Goal: Transaction & Acquisition: Purchase product/service

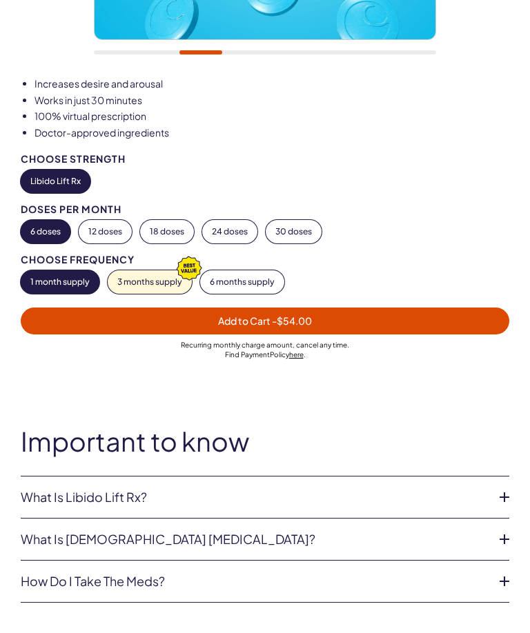
click at [348, 497] on link "What is Libido Lift Rx?" at bounding box center [254, 497] width 466 height 14
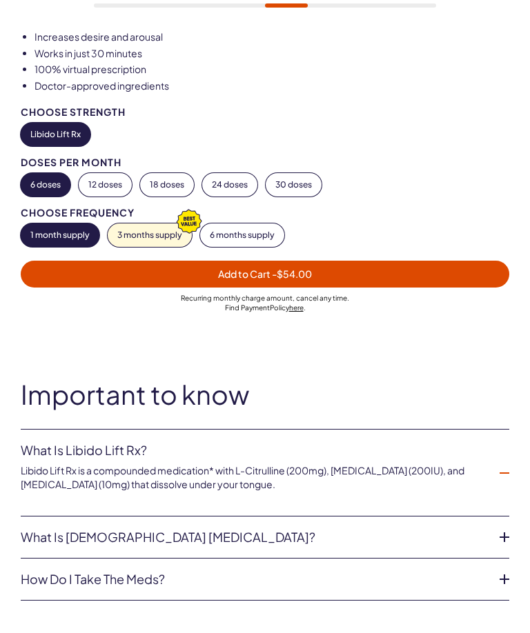
scroll to position [591, 0]
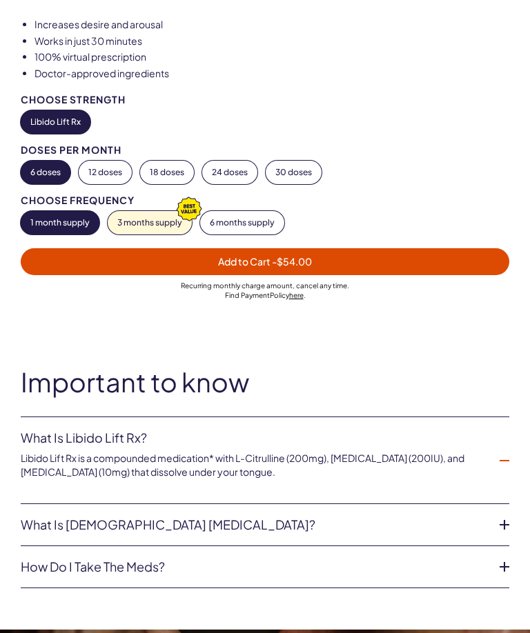
click at [403, 518] on link "What is female sexual dysfunction?" at bounding box center [254, 525] width 466 height 14
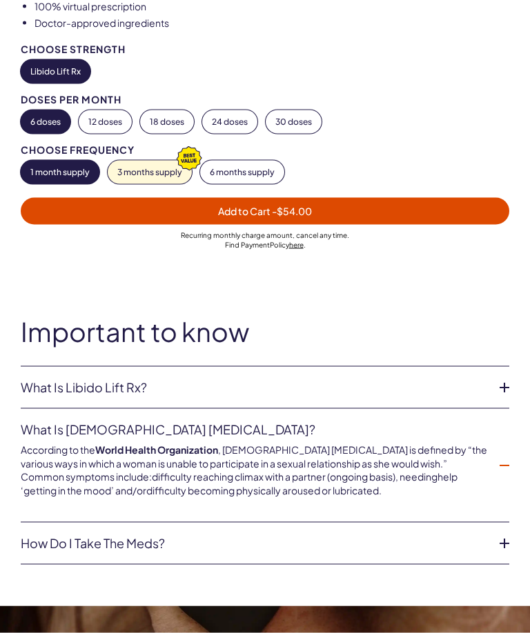
scroll to position [642, 0]
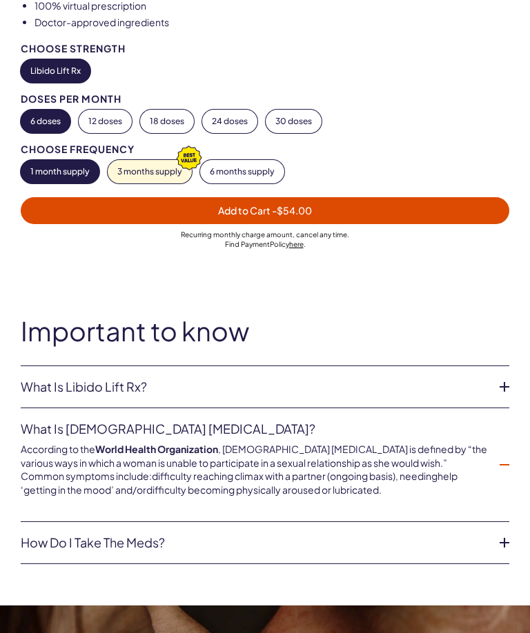
click at [508, 532] on icon at bounding box center [504, 542] width 21 height 21
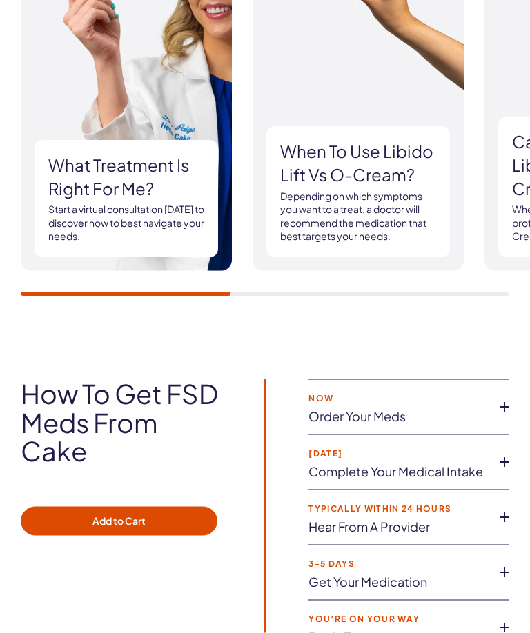
scroll to position [2583, 0]
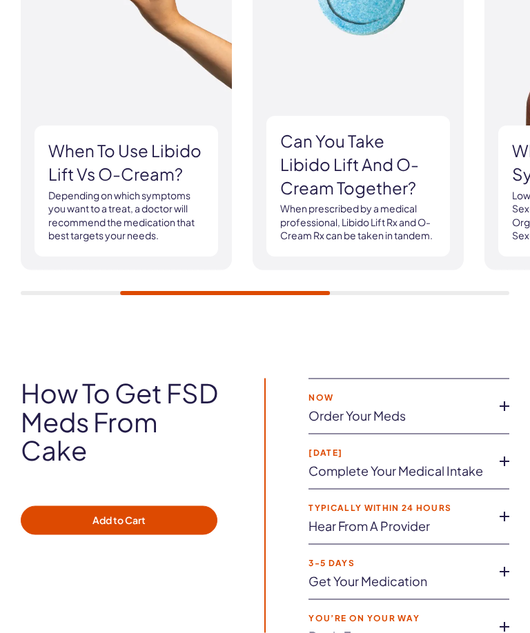
click at [514, 396] on icon at bounding box center [504, 406] width 21 height 21
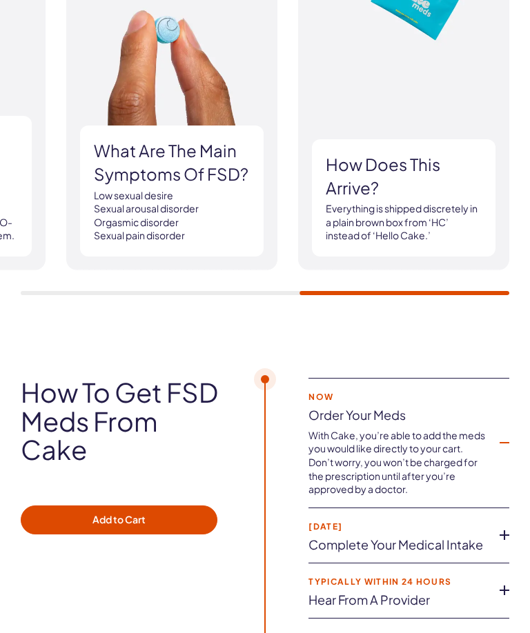
click at [515, 512] on div "How to get FSD meds from Cake Add to Cart Now Order your meds With Cake, you’re…" at bounding box center [265, 553] width 530 height 351
click at [507, 525] on icon at bounding box center [504, 535] width 21 height 21
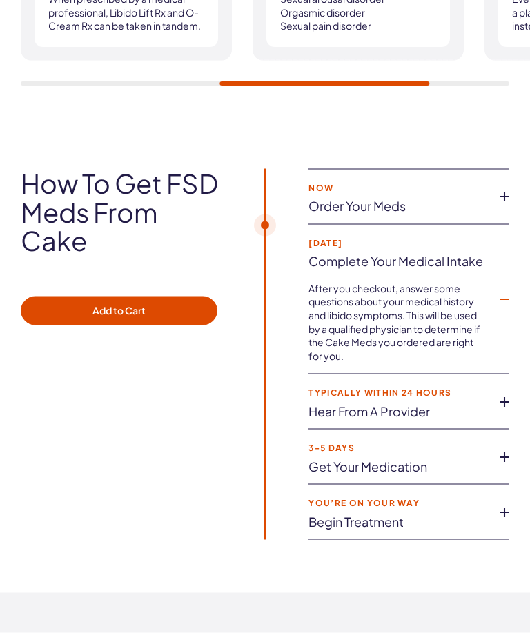
scroll to position [2794, 0]
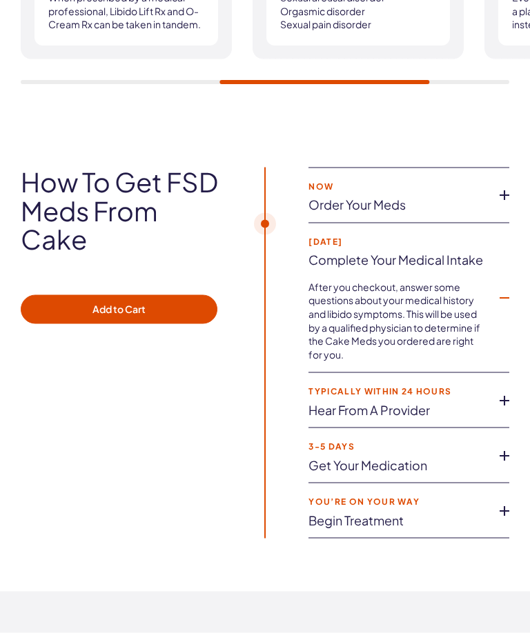
click at [502, 390] on icon at bounding box center [504, 400] width 21 height 21
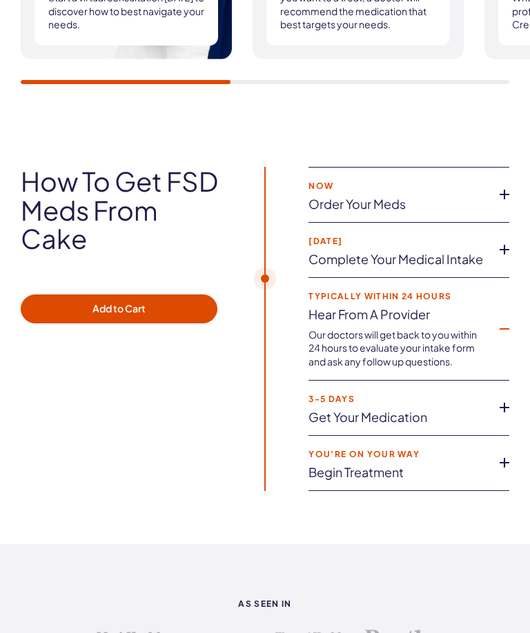
click at [512, 397] on icon at bounding box center [504, 407] width 21 height 21
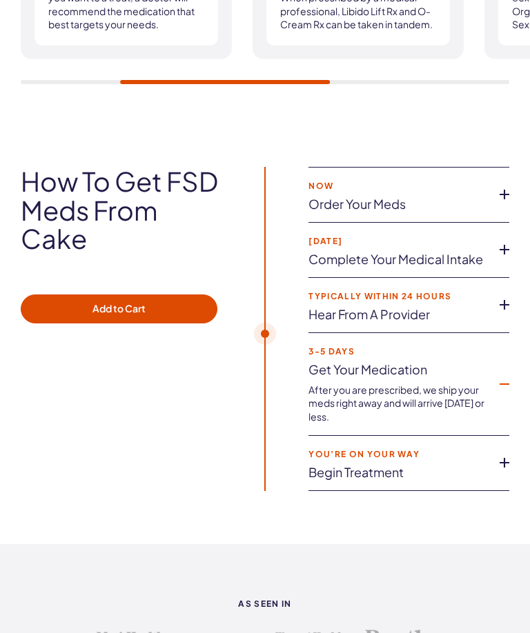
click at [513, 452] on icon at bounding box center [504, 462] width 21 height 21
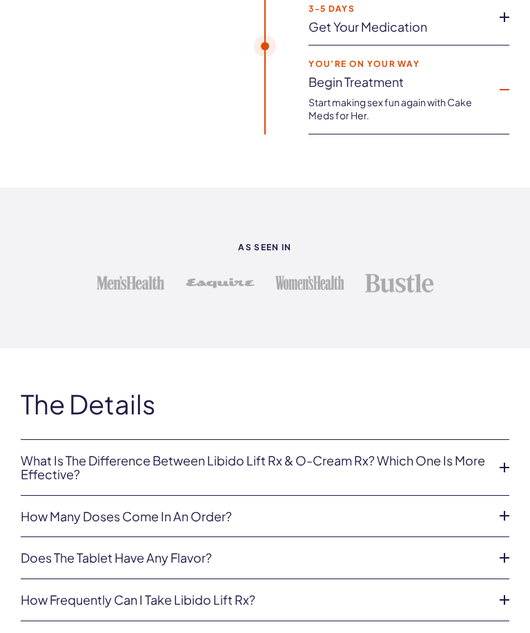
scroll to position [3147, 0]
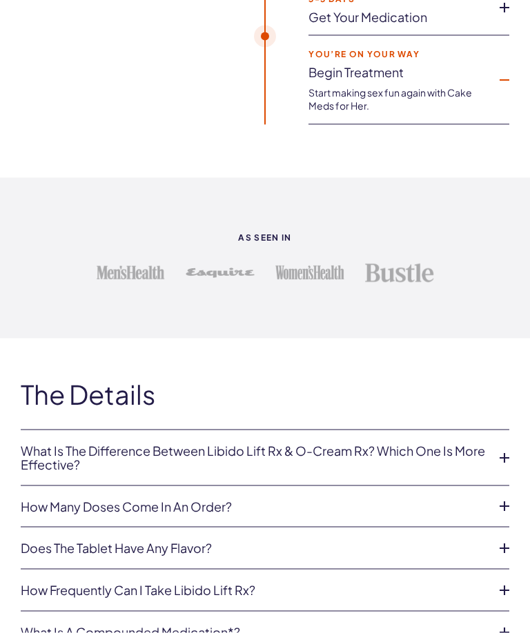
click at [503, 448] on icon at bounding box center [504, 458] width 21 height 21
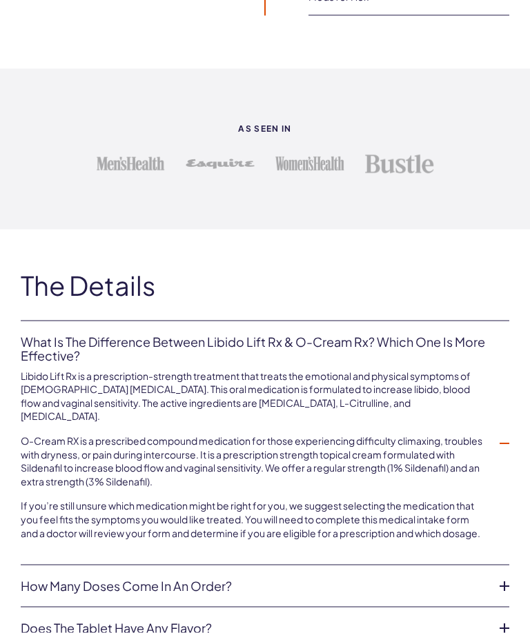
scroll to position [3257, 0]
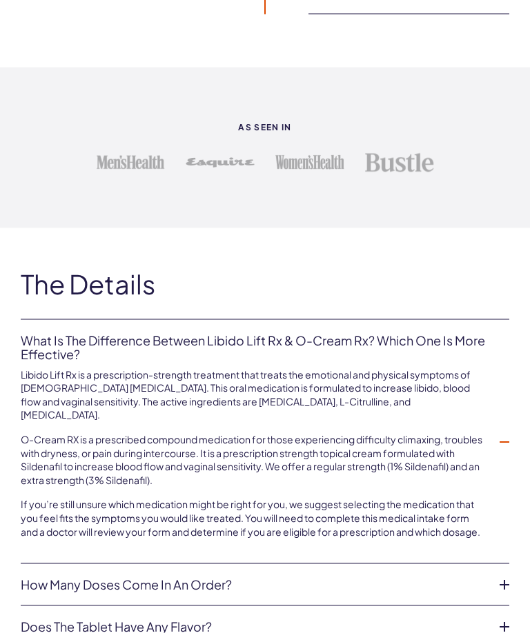
click at [514, 575] on icon at bounding box center [504, 585] width 21 height 21
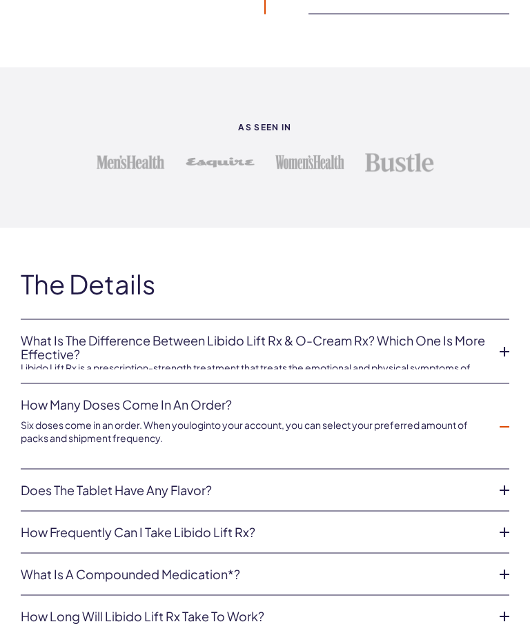
scroll to position [3258, 0]
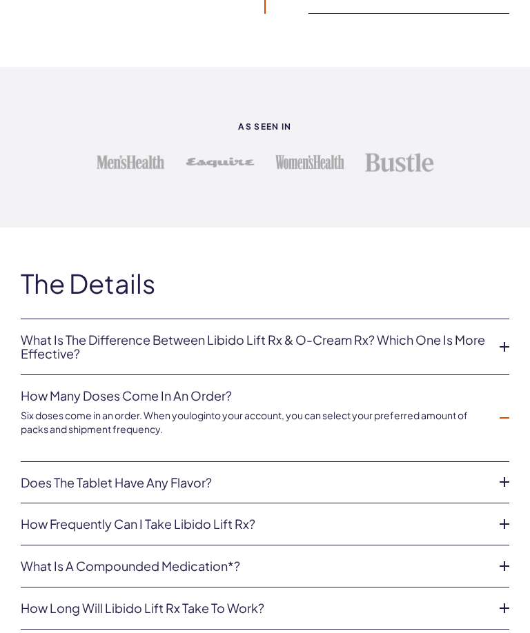
click at [508, 472] on icon at bounding box center [504, 482] width 21 height 21
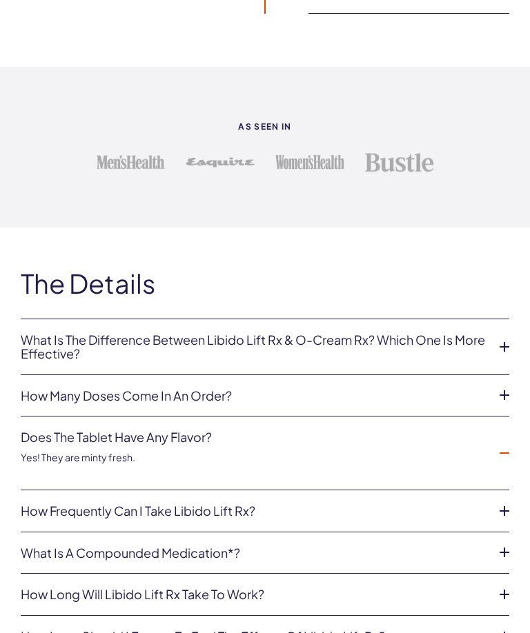
click at [506, 501] on icon at bounding box center [504, 511] width 21 height 21
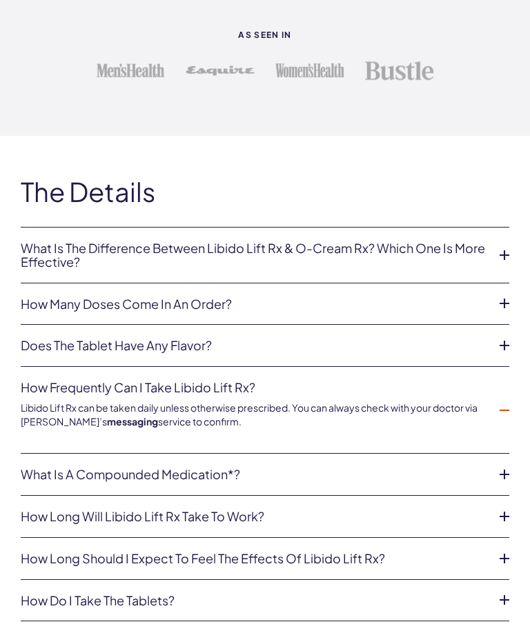
scroll to position [3350, 0]
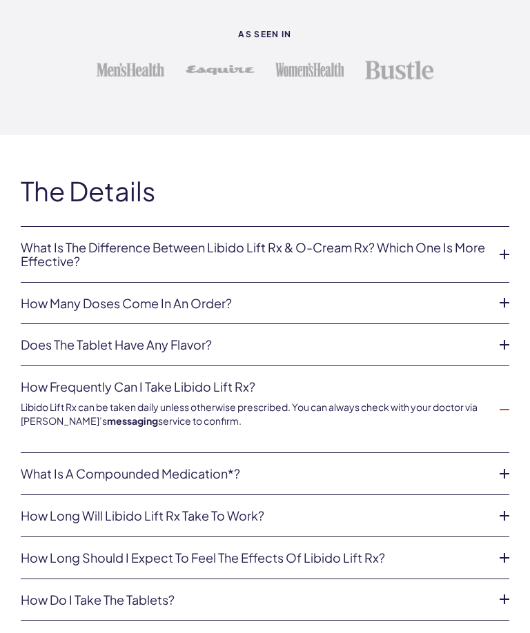
click at [509, 506] on icon at bounding box center [504, 516] width 21 height 21
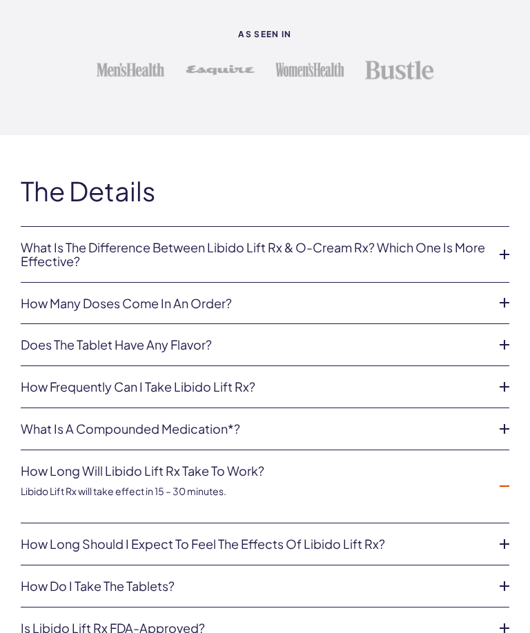
click at [507, 534] on icon at bounding box center [504, 544] width 21 height 21
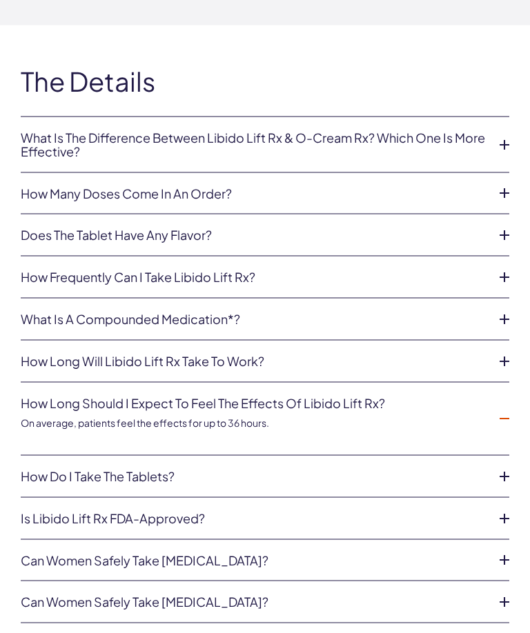
scroll to position [3461, 0]
click at [512, 508] on icon at bounding box center [504, 518] width 21 height 21
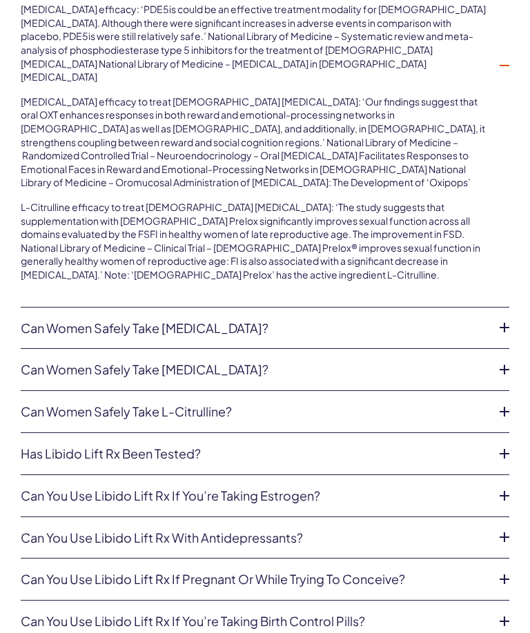
scroll to position [4111, 0]
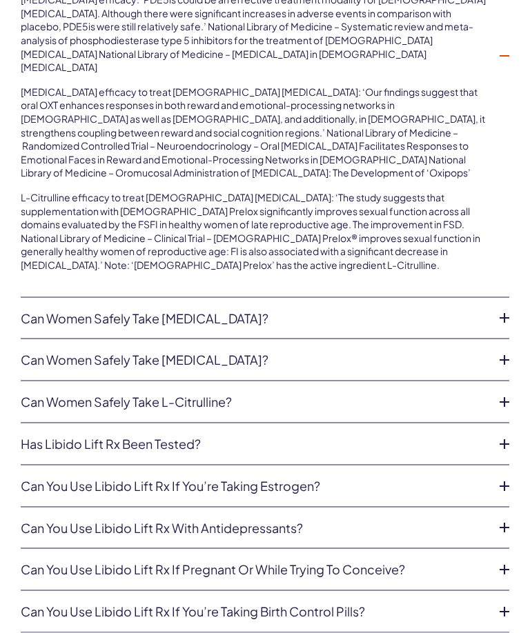
click at [511, 517] on icon at bounding box center [504, 527] width 21 height 21
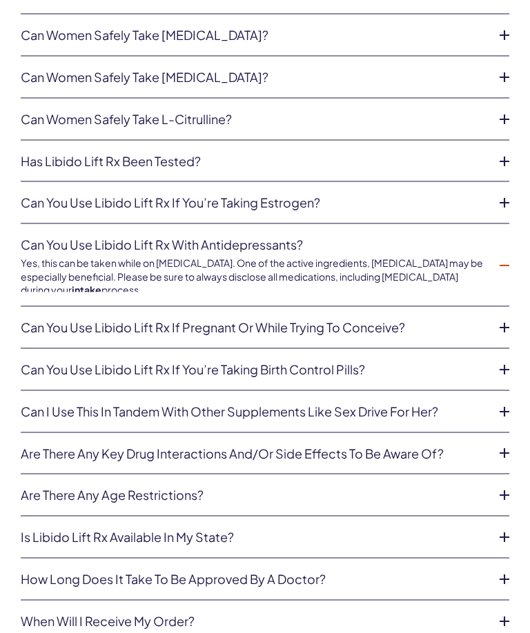
scroll to position [4112, 0]
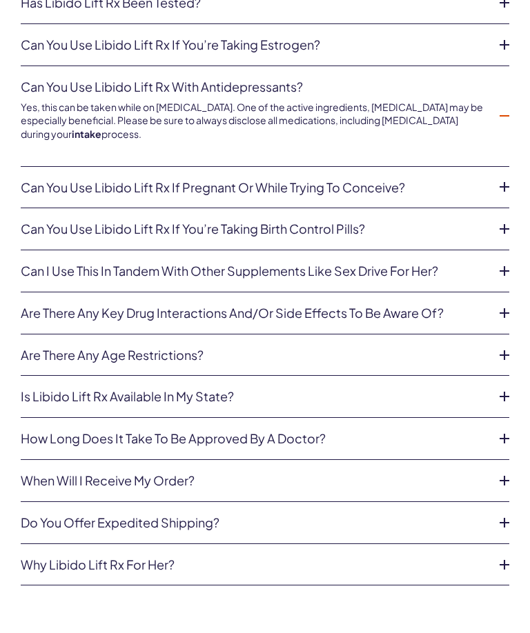
click at [511, 386] on icon at bounding box center [504, 396] width 21 height 21
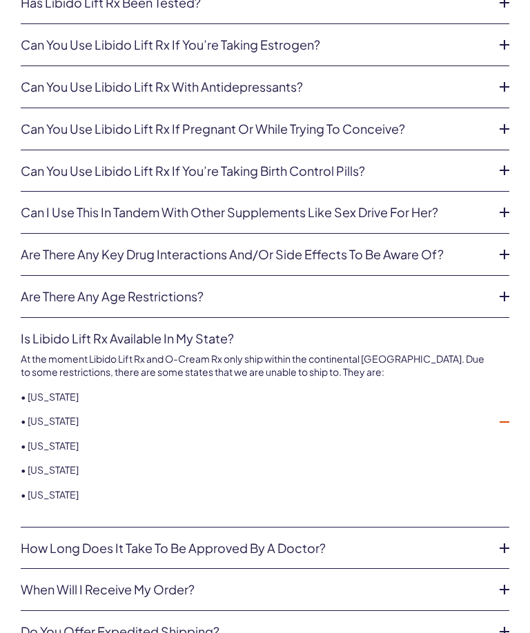
click at [512, 538] on icon at bounding box center [504, 548] width 21 height 21
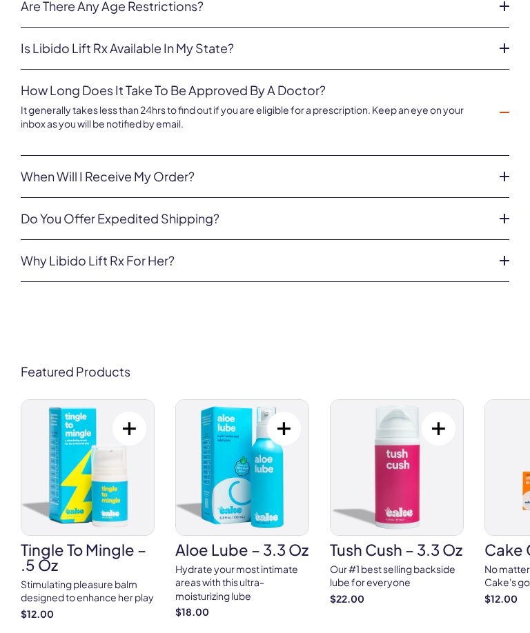
scroll to position [0, 0]
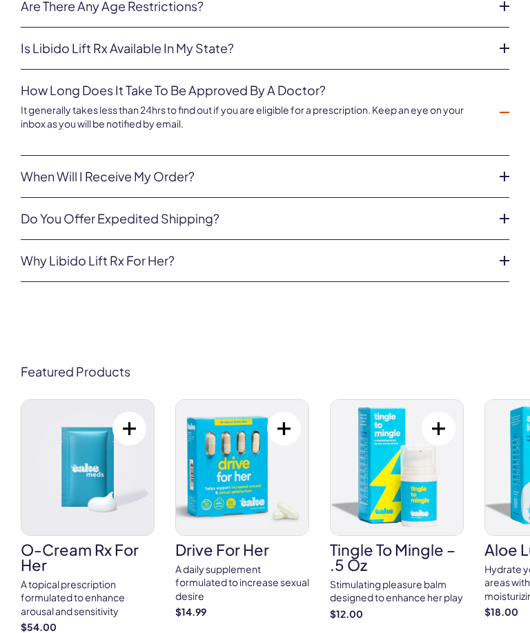
click at [105, 578] on div "A topical prescription formulated to enhance arousal and sensitivity" at bounding box center [88, 598] width 134 height 41
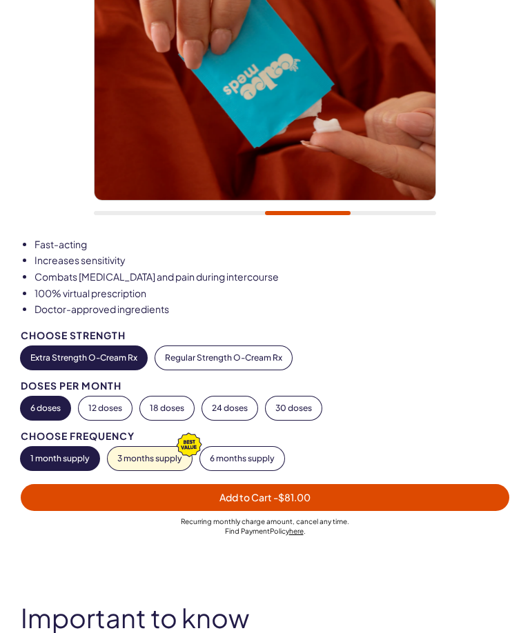
click at [74, 447] on button "1 month supply" at bounding box center [60, 458] width 79 height 23
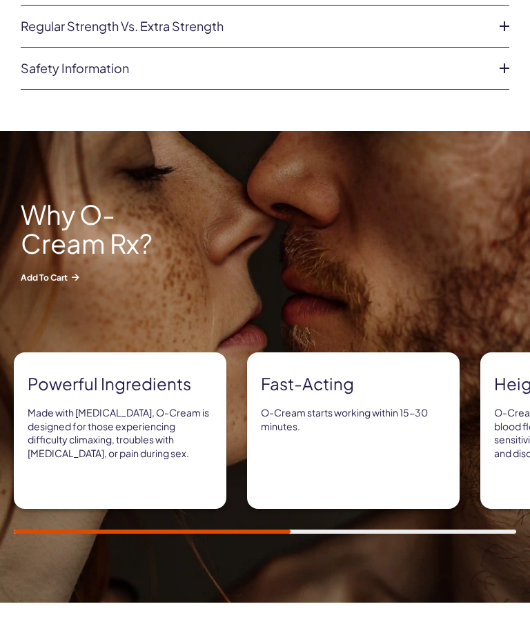
scroll to position [1079, 0]
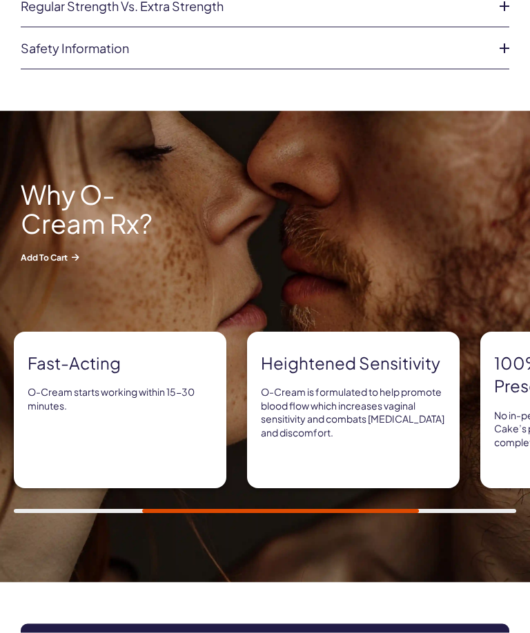
click at [398, 527] on img at bounding box center [265, 347] width 530 height 472
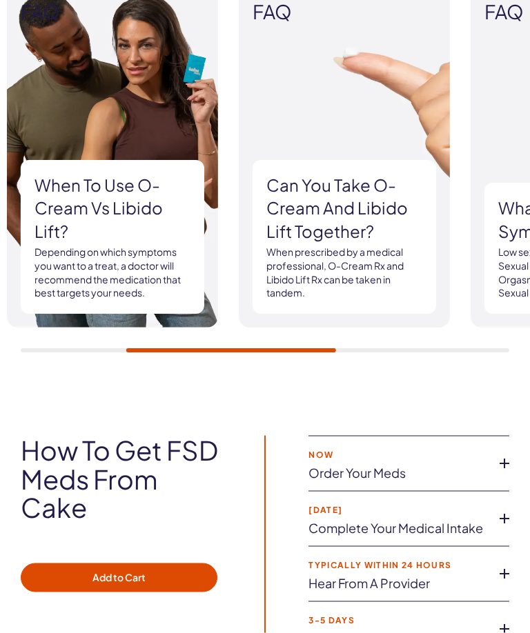
scroll to position [2524, 0]
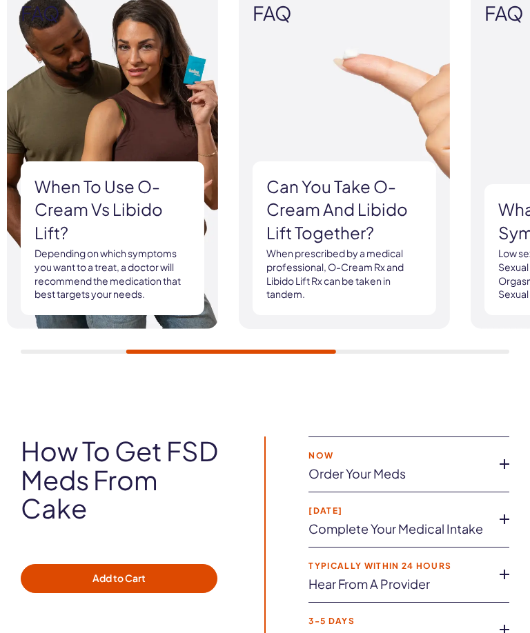
click at [154, 568] on button "Add to Cart" at bounding box center [119, 578] width 197 height 29
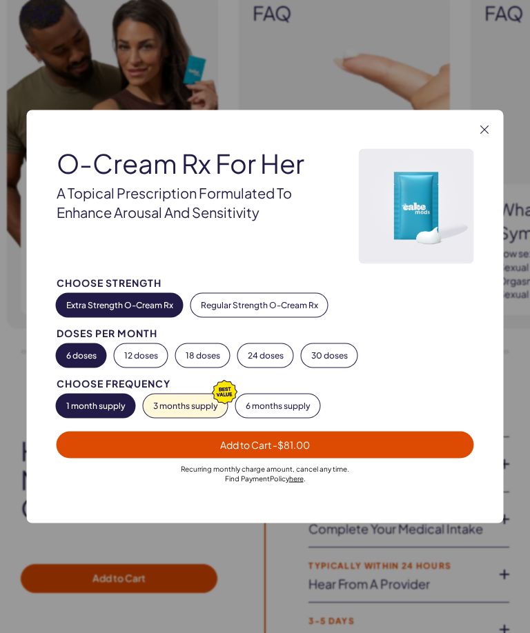
click at [152, 368] on button "12 doses" at bounding box center [140, 355] width 53 height 23
click at [490, 137] on button "Close" at bounding box center [484, 130] width 14 height 14
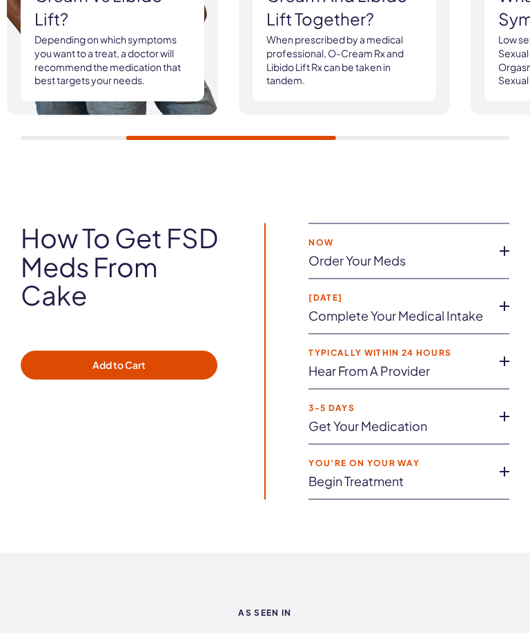
scroll to position [2737, 0]
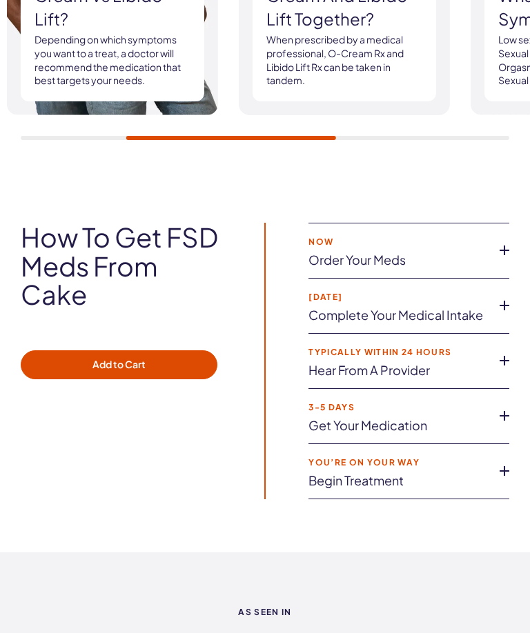
click at [514, 295] on icon at bounding box center [504, 305] width 21 height 21
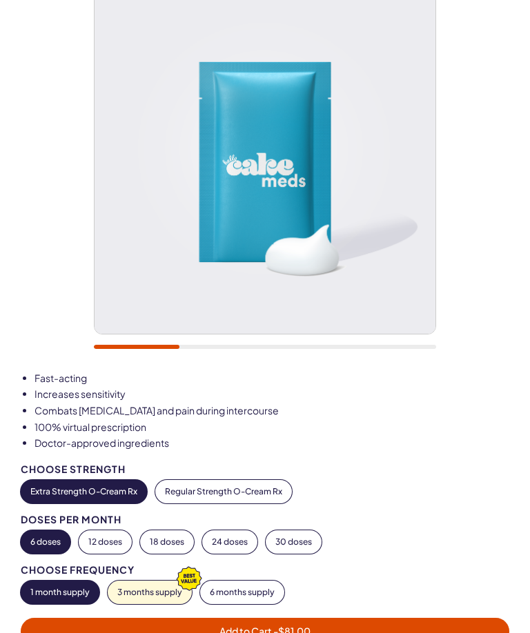
scroll to position [0, 0]
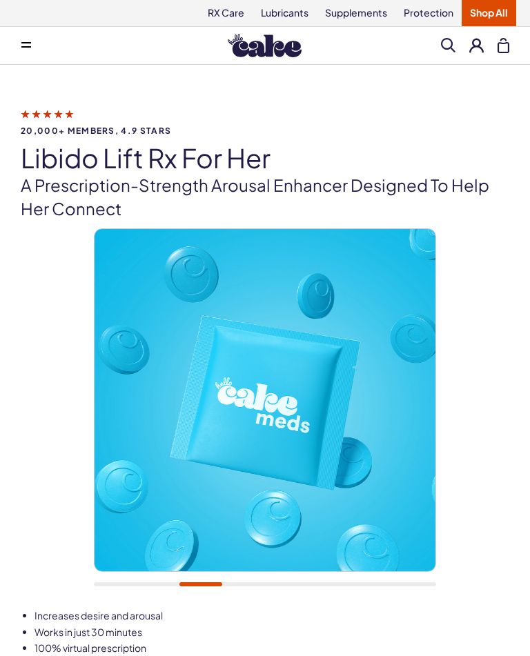
scroll to position [266, 0]
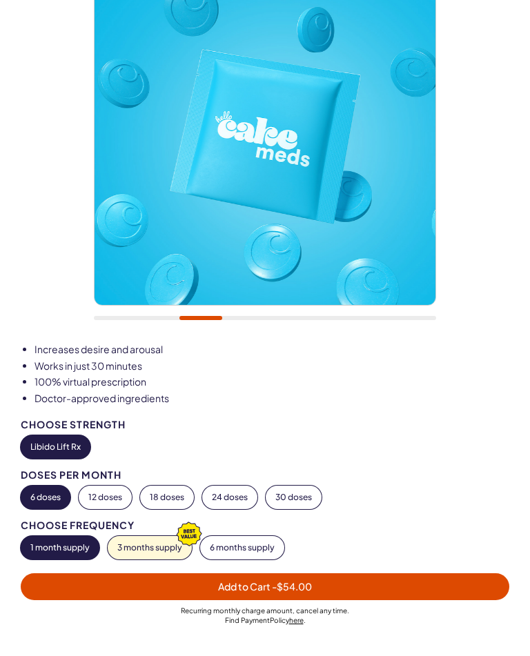
click at [107, 491] on button "12 doses" at bounding box center [105, 497] width 53 height 23
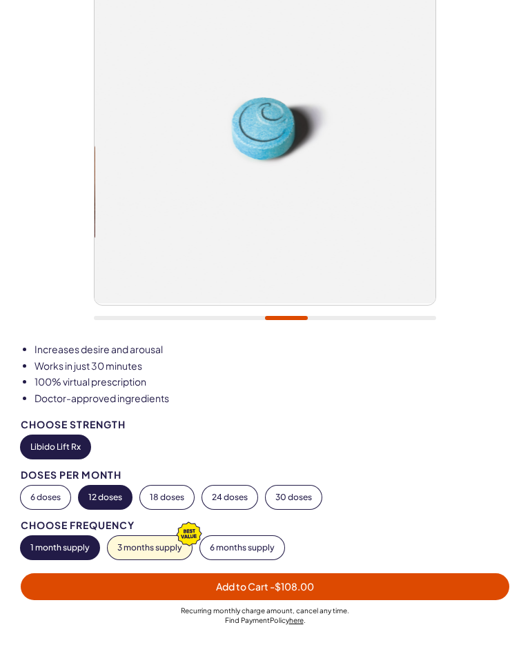
click at [161, 546] on button "3 months supply" at bounding box center [150, 547] width 84 height 23
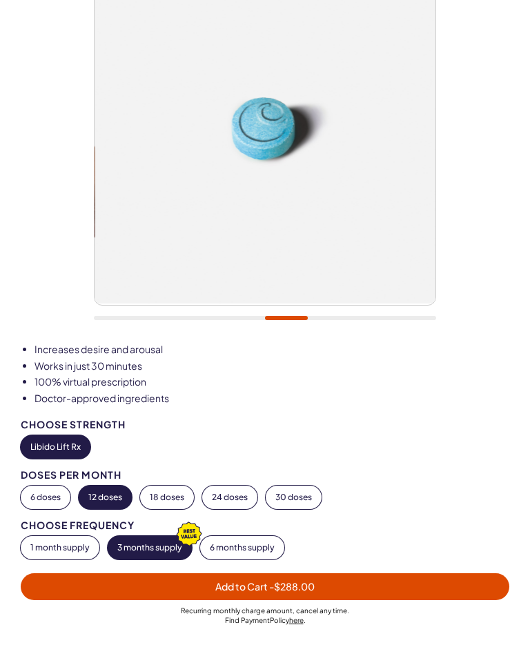
click at [72, 552] on button "1 month supply" at bounding box center [60, 547] width 79 height 23
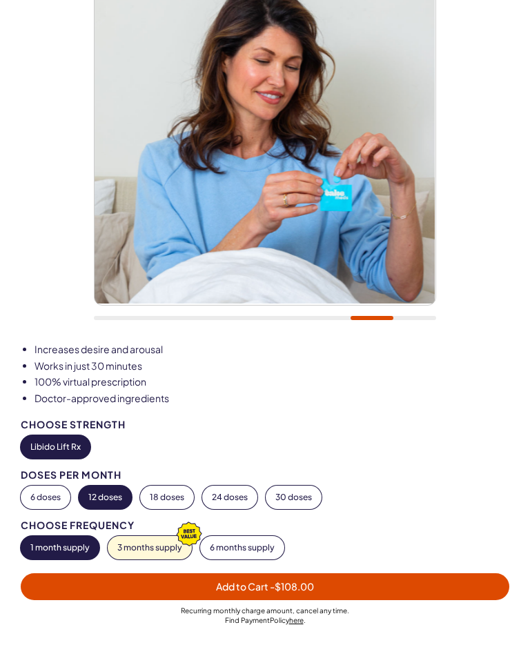
click at [330, 579] on span "Add to Cart - $108.00" at bounding box center [265, 587] width 472 height 16
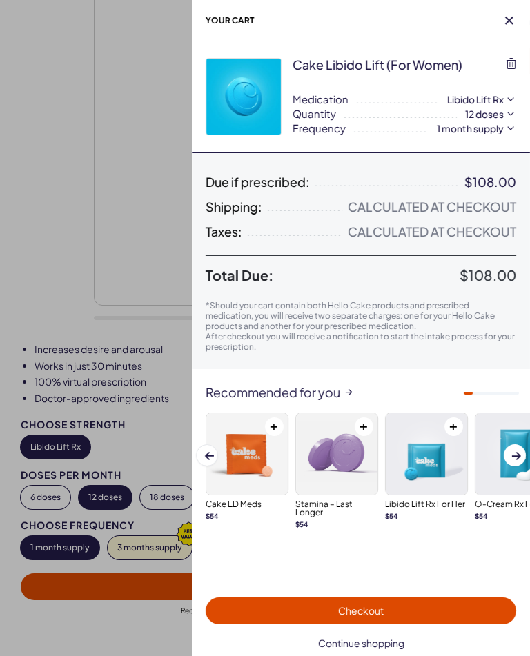
scroll to position [0, 0]
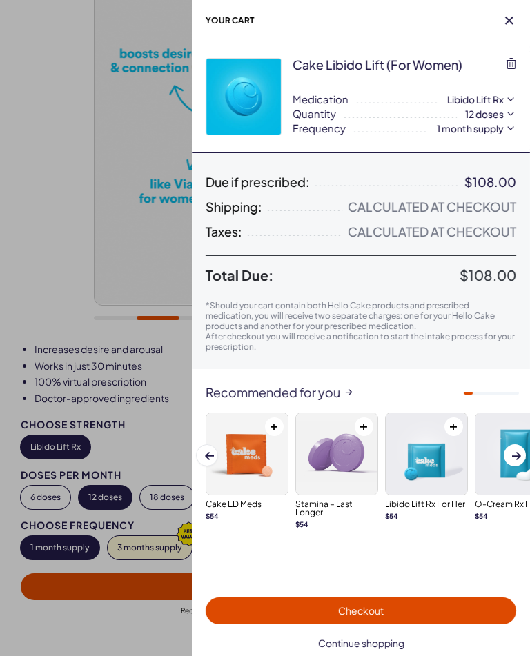
click at [525, 479] on img at bounding box center [515, 453] width 81 height 81
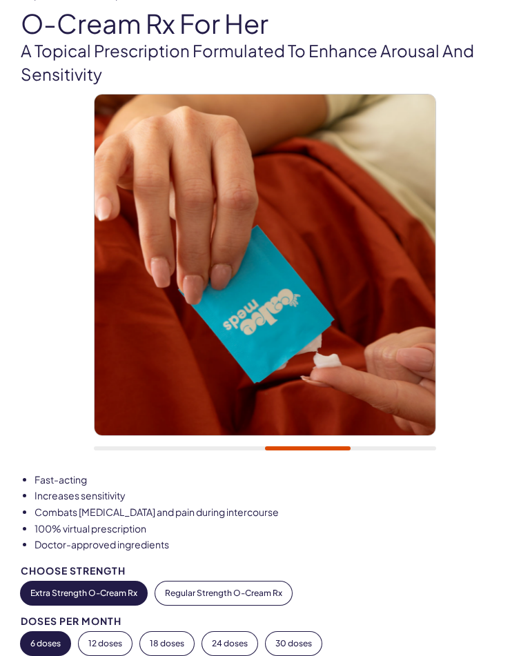
click at [119, 635] on button "12 doses" at bounding box center [105, 643] width 53 height 23
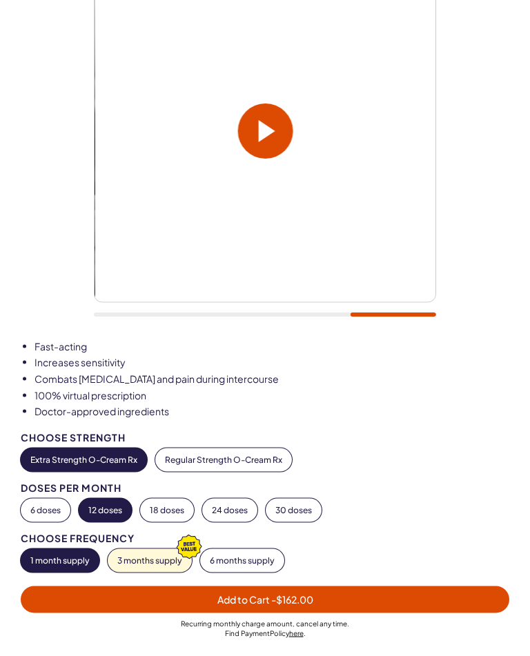
scroll to position [268, 0]
click at [163, 557] on button "3 months supply" at bounding box center [150, 559] width 84 height 23
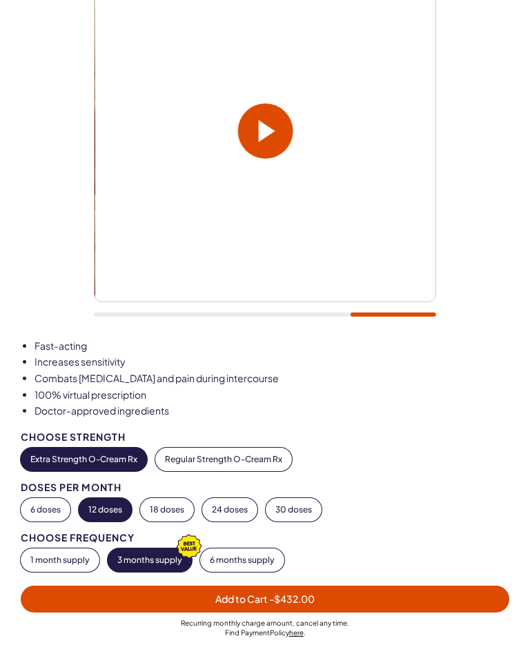
click at [74, 557] on button "1 month supply" at bounding box center [60, 559] width 79 height 23
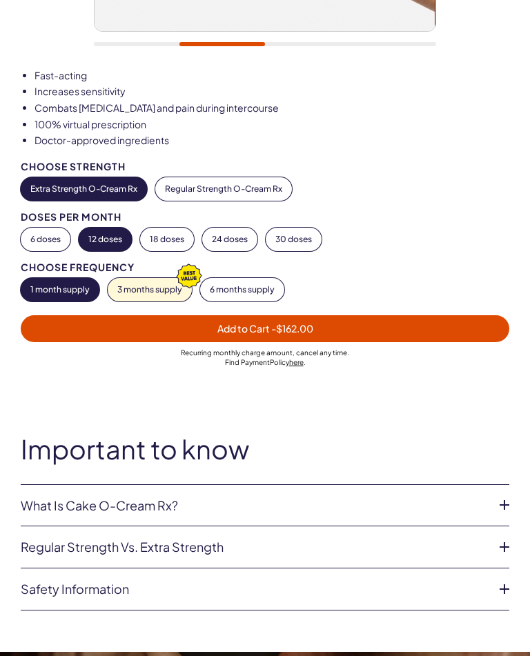
scroll to position [546, 0]
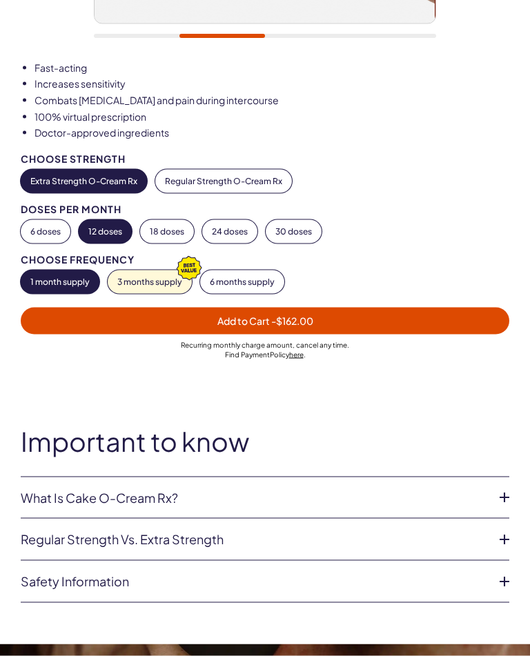
click at [505, 530] on icon at bounding box center [504, 539] width 21 height 21
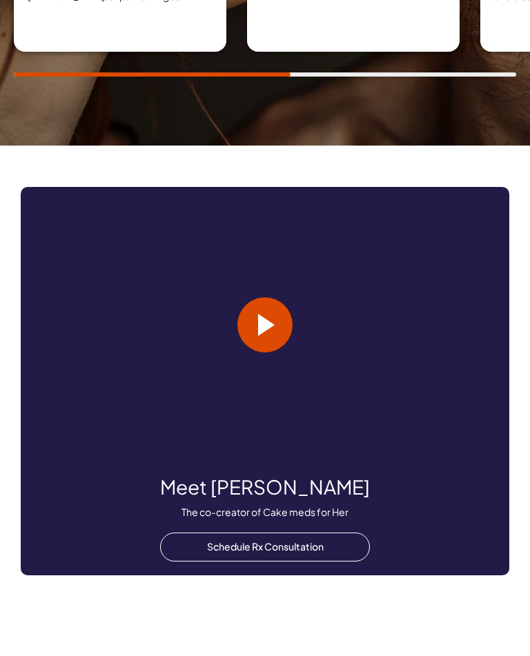
scroll to position [1605, 0]
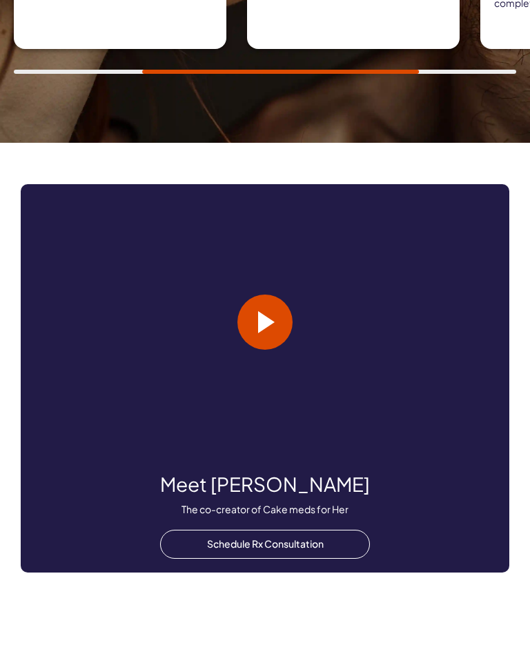
click at [270, 314] on span at bounding box center [266, 322] width 17 height 22
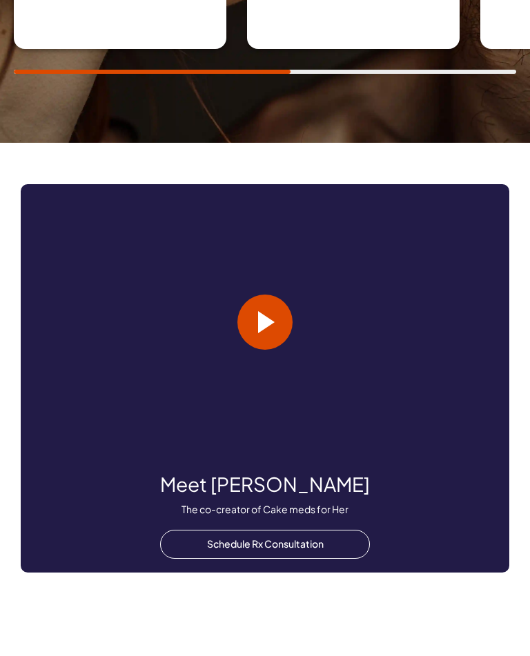
click at [303, 535] on link "Schedule Rx Consultation" at bounding box center [265, 544] width 210 height 29
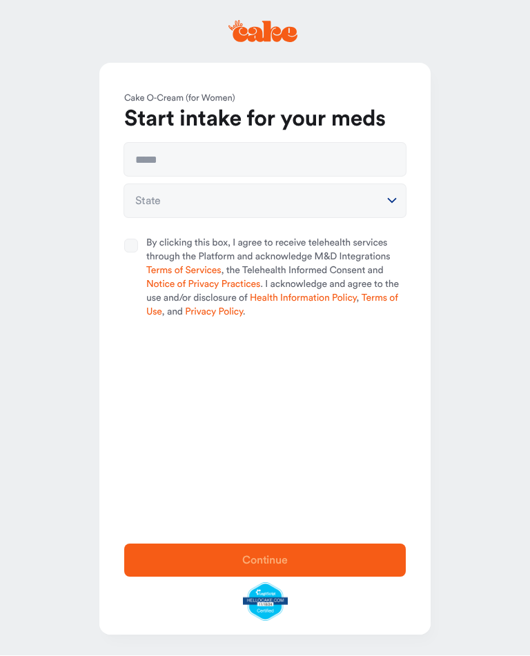
click at [286, 557] on span "Continue" at bounding box center [265, 560] width 46 height 11
